Goal: Find specific page/section: Find specific page/section

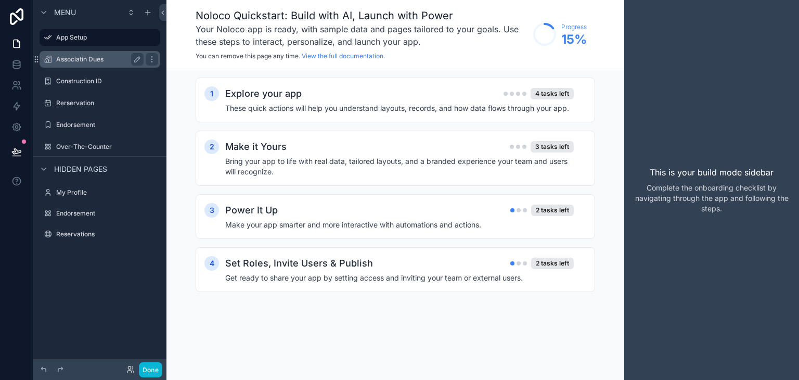
click at [101, 57] on label "Associatin Dues" at bounding box center [97, 59] width 83 height 8
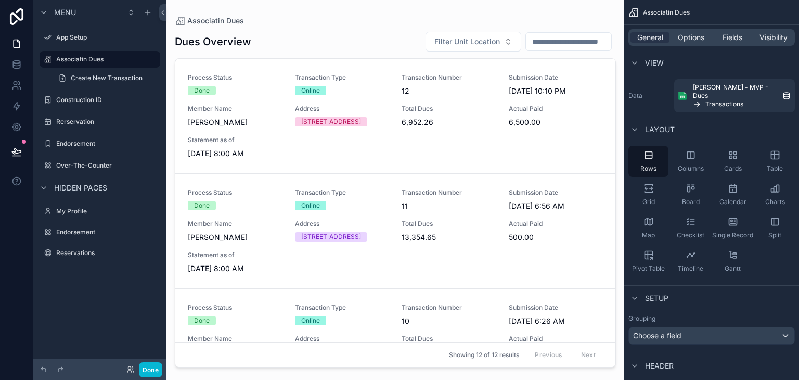
click at [351, 102] on div "scrollable content" at bounding box center [395, 183] width 458 height 367
click at [241, 94] on div "Done" at bounding box center [235, 90] width 95 height 9
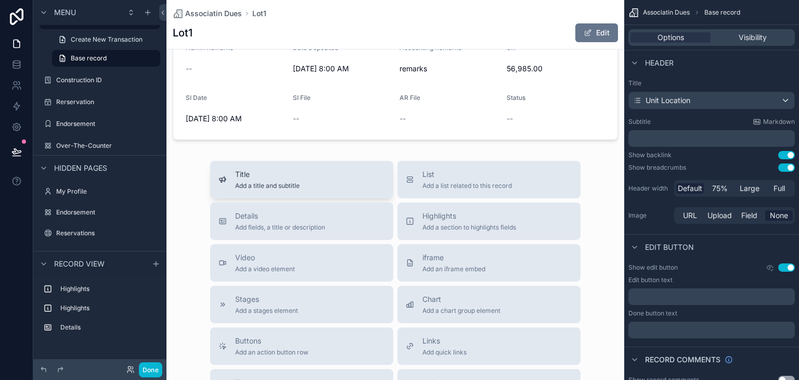
scroll to position [520, 0]
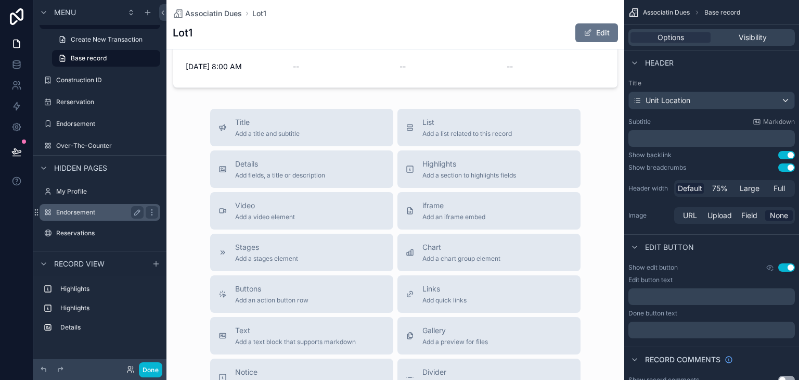
click at [103, 216] on label "Endorsement" at bounding box center [97, 212] width 83 height 8
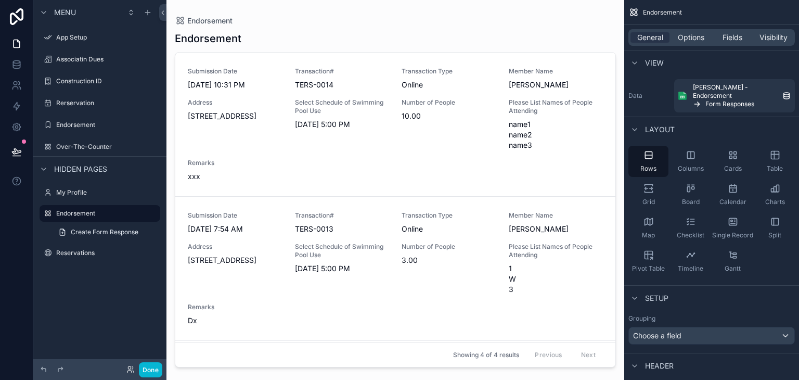
click at [306, 121] on div "scrollable content" at bounding box center [395, 183] width 458 height 367
click at [317, 100] on span "Select Schedule of Swimming Pool Use" at bounding box center [342, 106] width 95 height 17
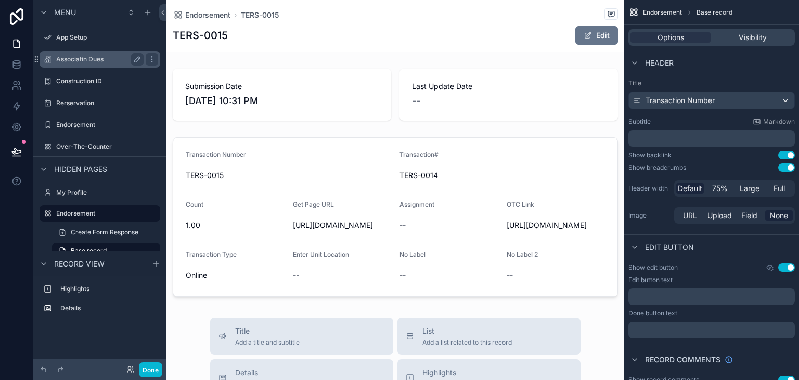
click at [92, 58] on label "Associatin Dues" at bounding box center [97, 59] width 83 height 8
